Goal: Information Seeking & Learning: Learn about a topic

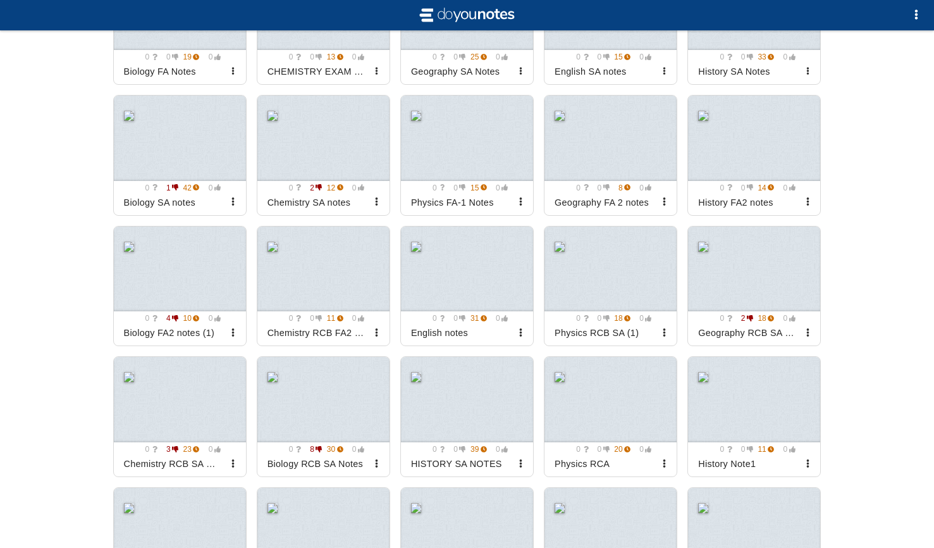
scroll to position [394, 0]
click at [508, 148] on div at bounding box center [467, 139] width 132 height 85
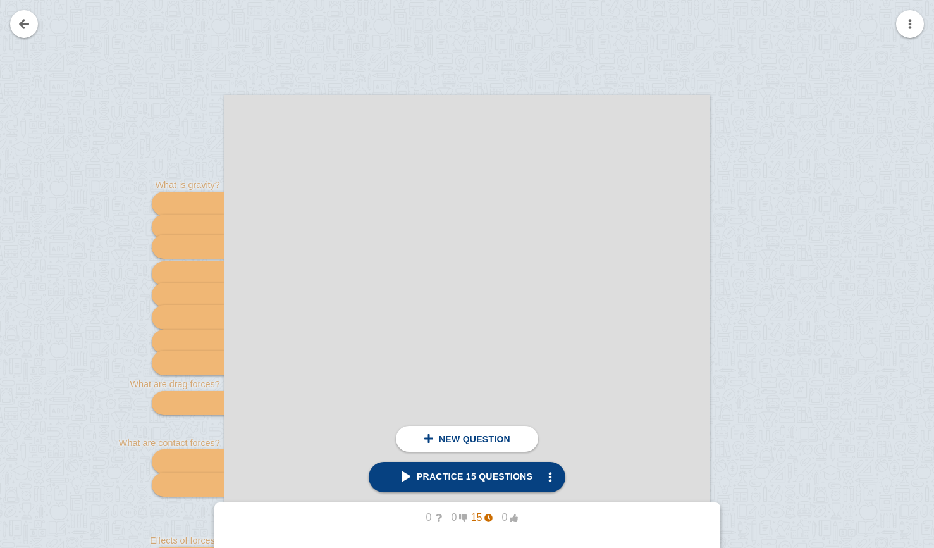
scroll to position [250, 0]
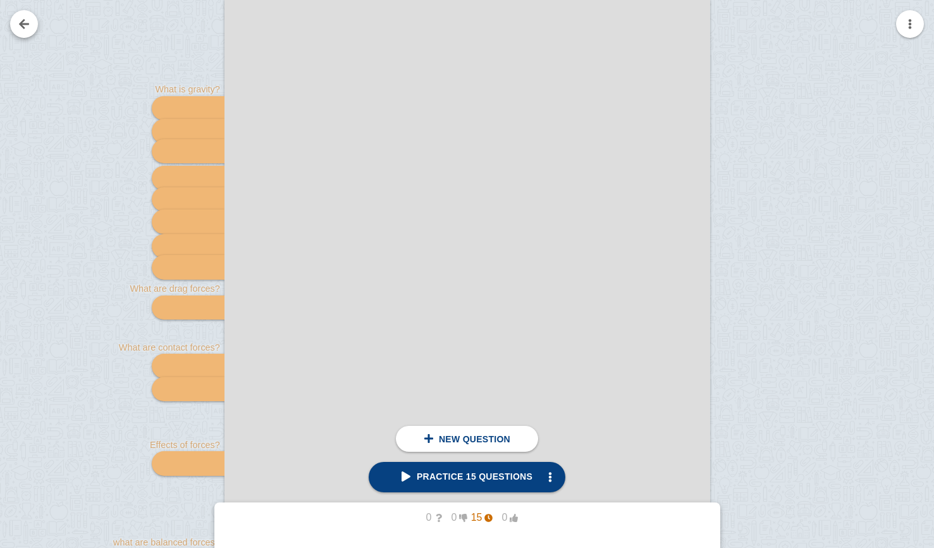
click at [26, 26] on link at bounding box center [24, 24] width 28 height 28
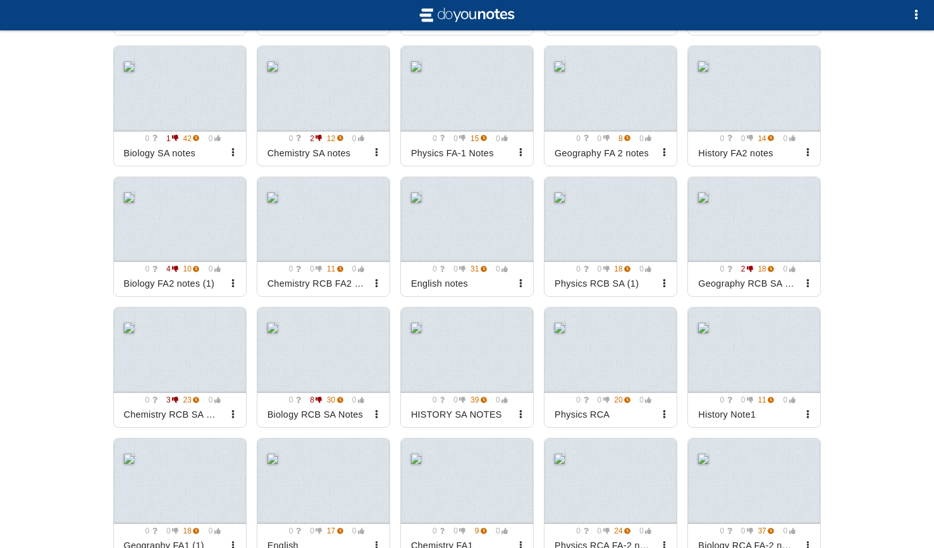
scroll to position [447, 0]
click at [467, 128] on div at bounding box center [467, 86] width 132 height 85
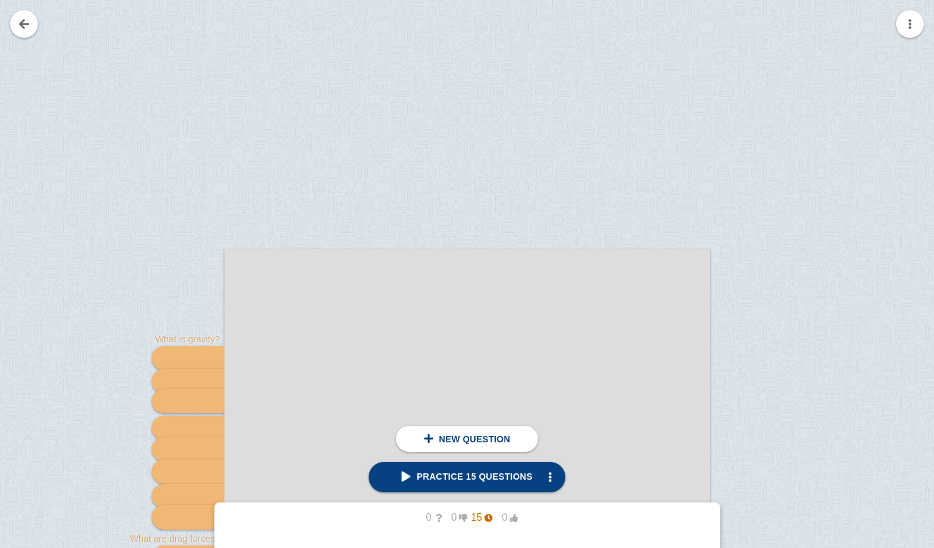
scroll to position [28, 0]
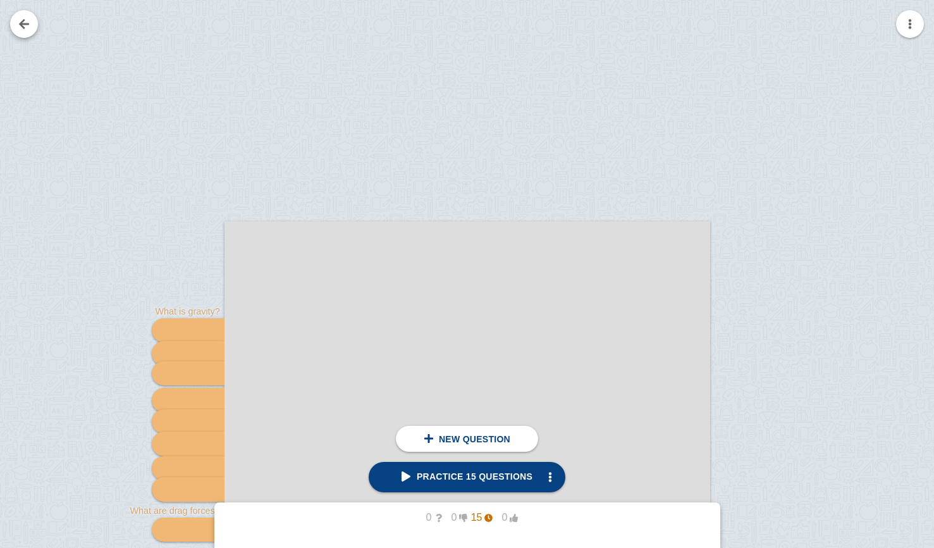
click at [26, 29] on link at bounding box center [24, 24] width 28 height 28
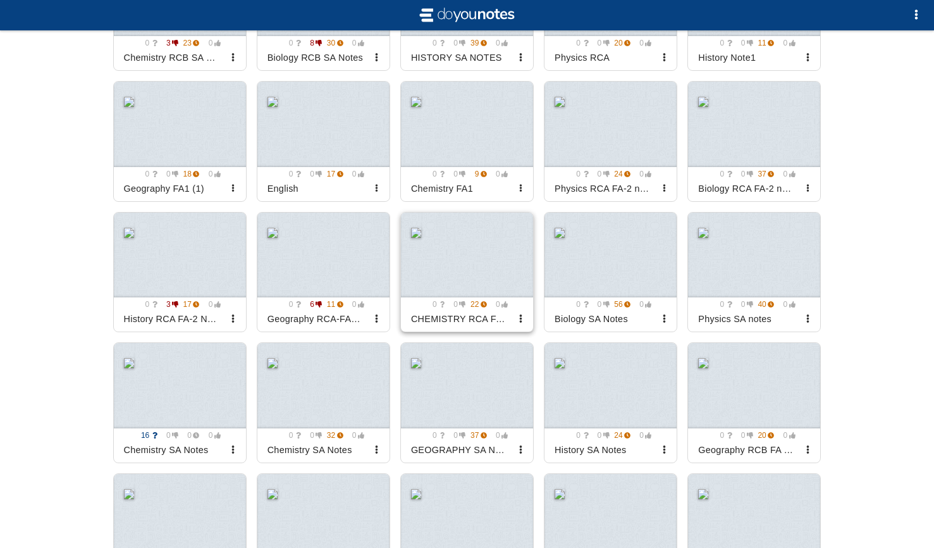
scroll to position [801, 0]
click at [641, 156] on div at bounding box center [610, 125] width 132 height 85
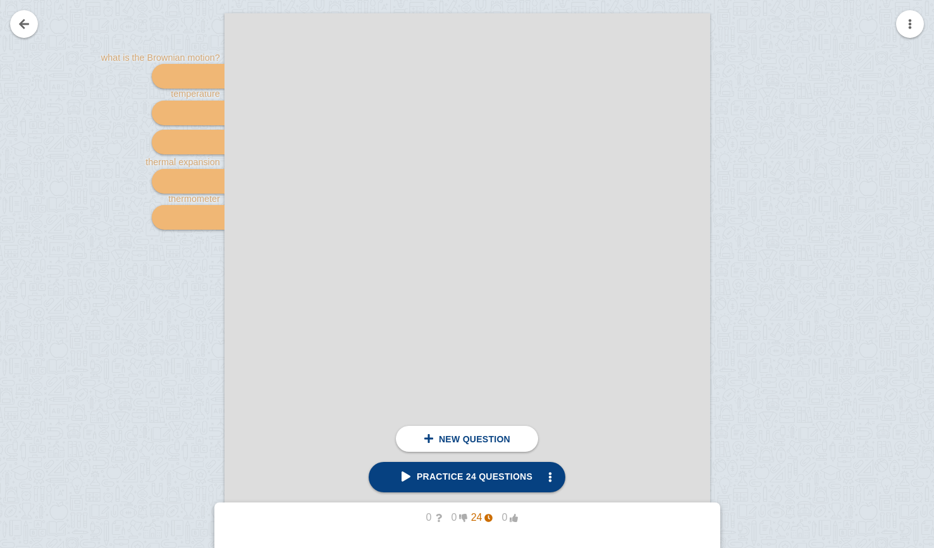
scroll to position [962, 0]
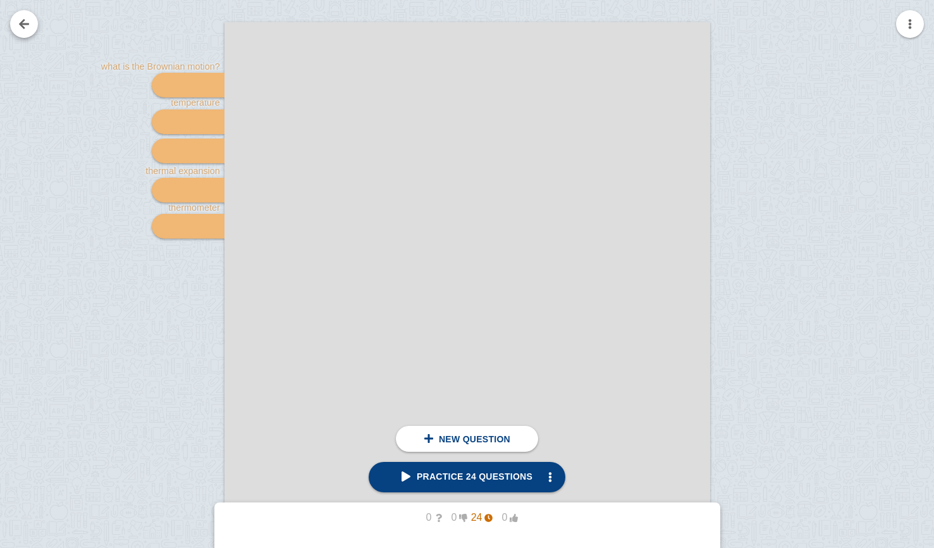
click at [28, 27] on link at bounding box center [24, 24] width 28 height 28
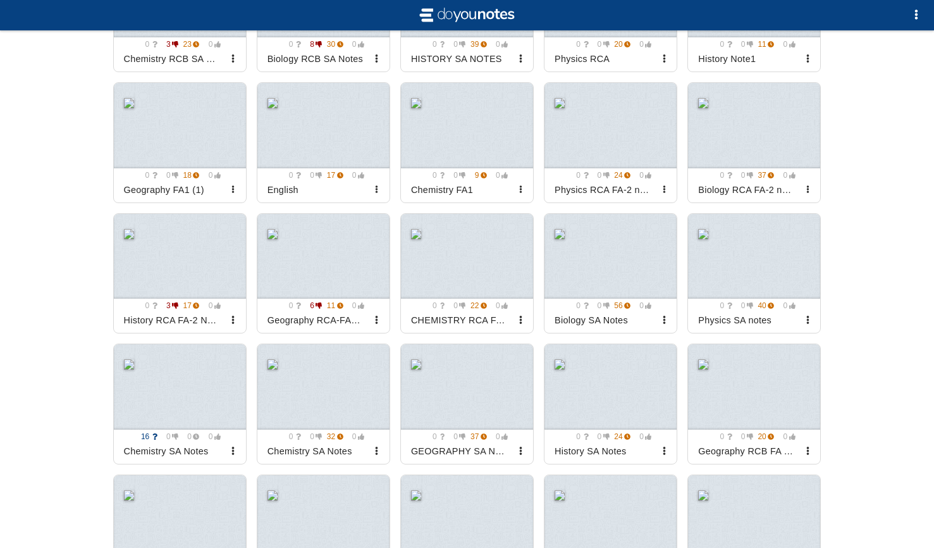
scroll to position [751, 0]
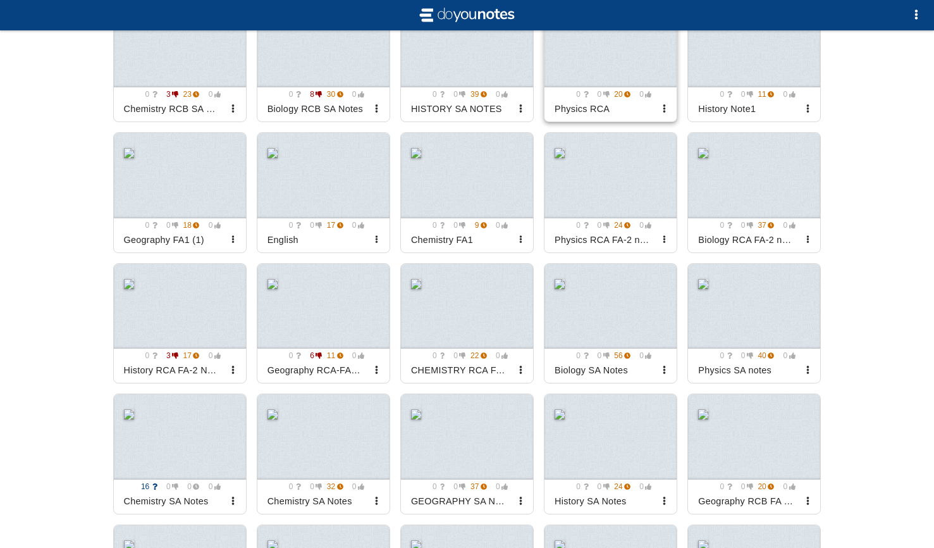
click at [559, 64] on div at bounding box center [610, 44] width 132 height 85
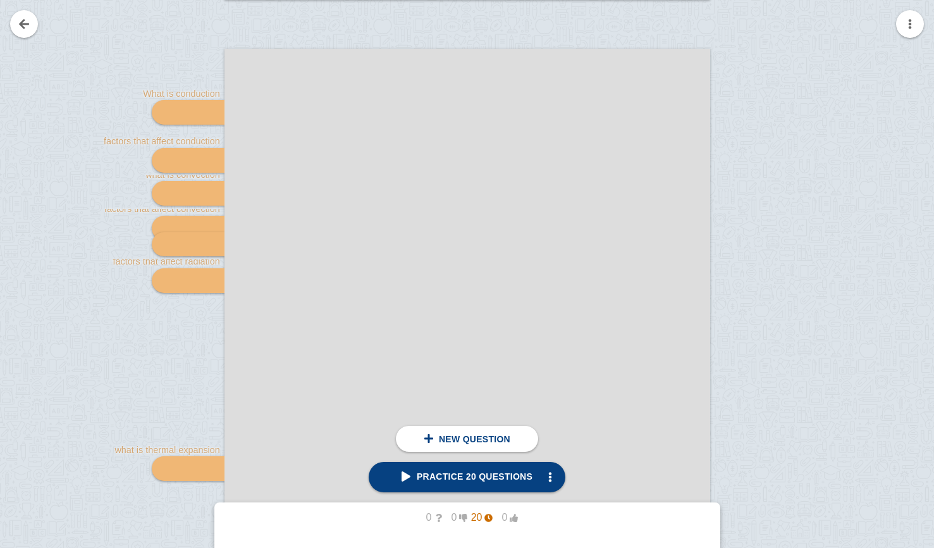
scroll to position [937, 0]
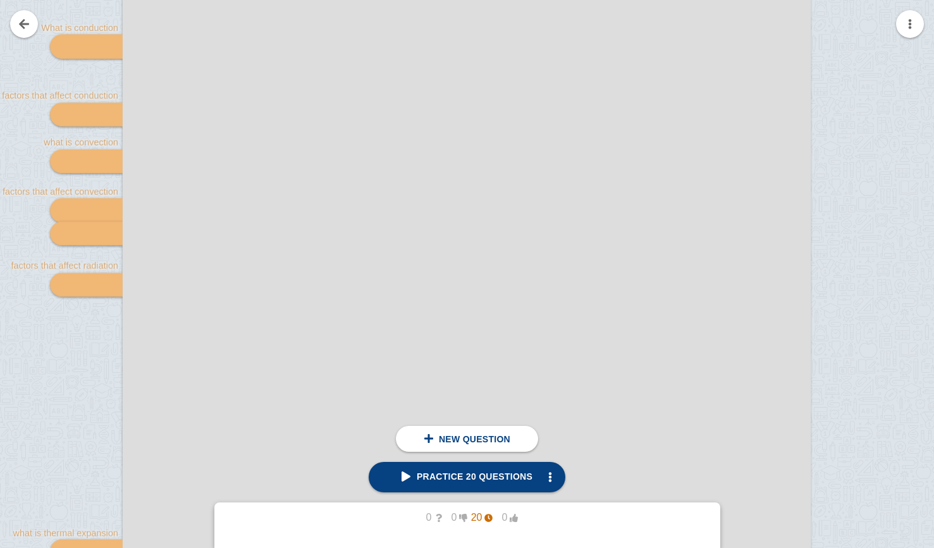
scroll to position [1396, 0]
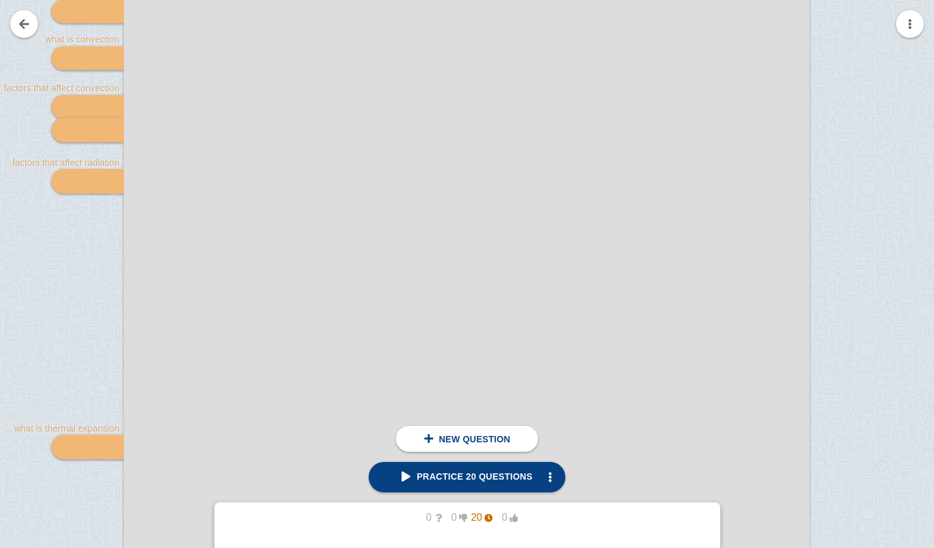
scroll to position [1466, 0]
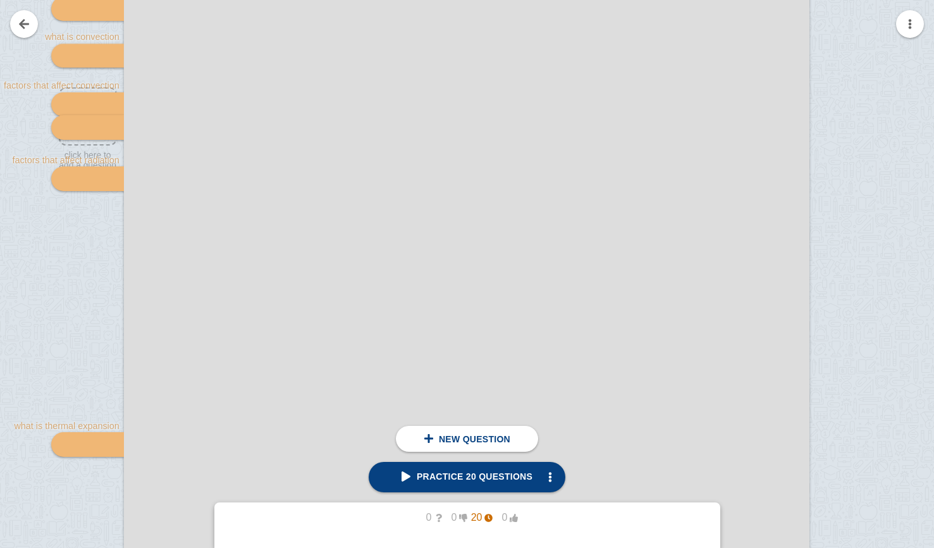
drag, startPoint x: 462, startPoint y: 147, endPoint x: 313, endPoint y: 123, distance: 150.5
click at [313, 123] on div at bounding box center [466, 341] width 685 height 970
